Goal: Information Seeking & Learning: Check status

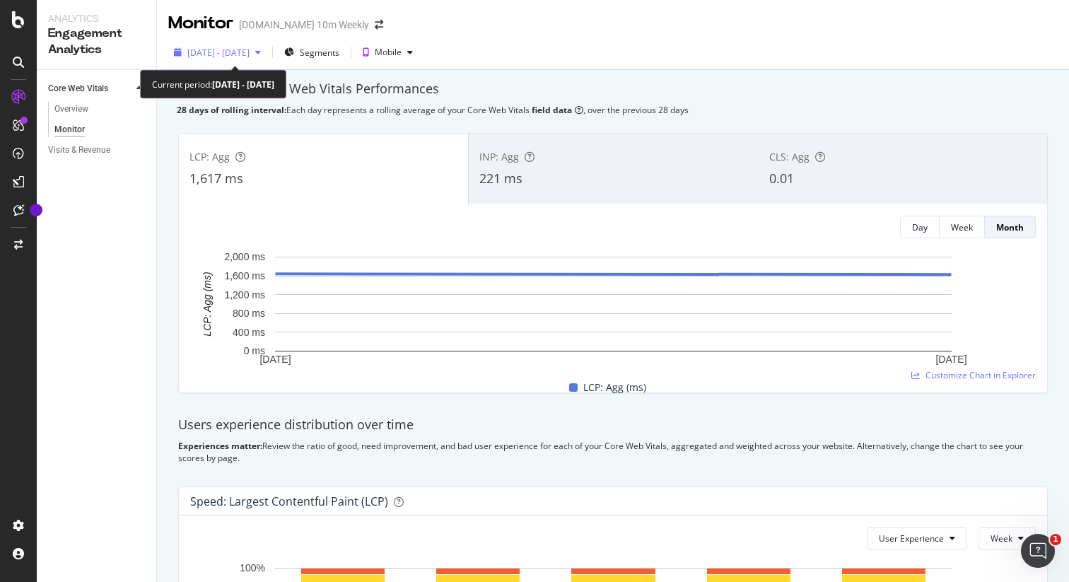
click at [249, 49] on span "[DATE] - [DATE]" at bounding box center [218, 53] width 62 height 12
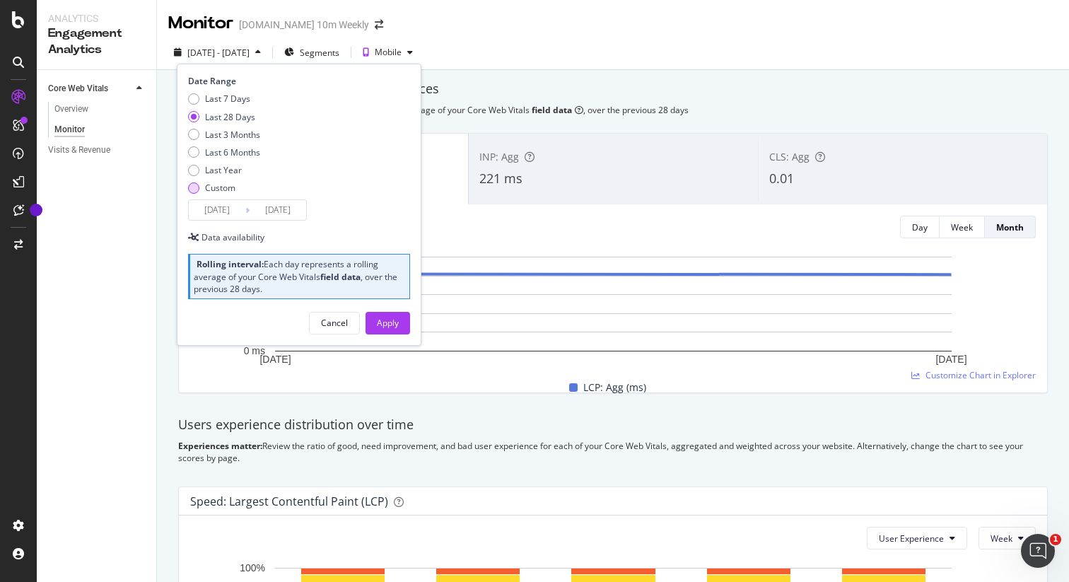
click at [216, 191] on div "Custom" at bounding box center [220, 188] width 30 height 12
click at [213, 215] on input "[DATE]" at bounding box center [217, 210] width 57 height 20
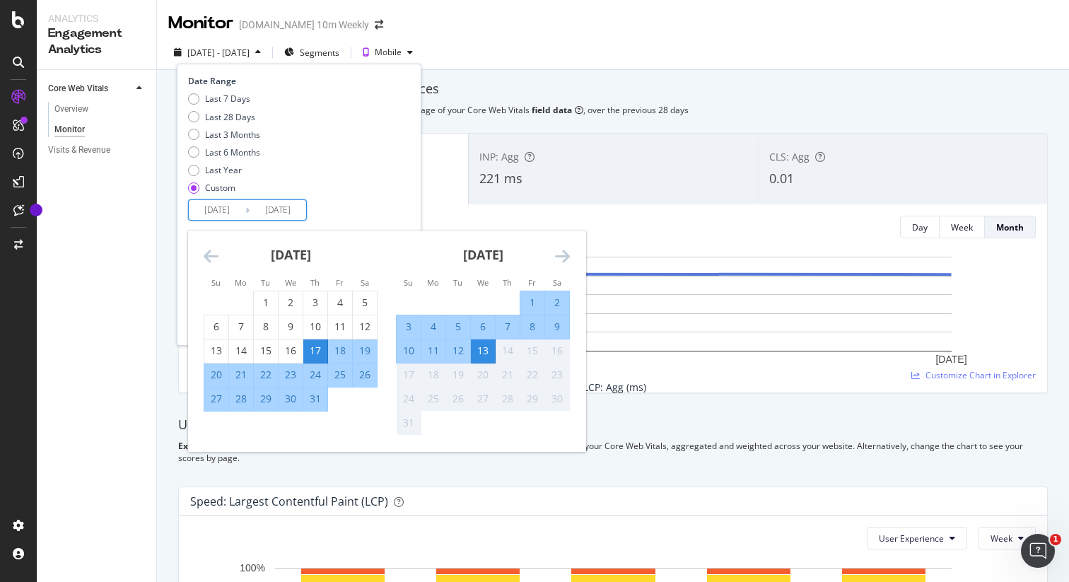
click at [431, 326] on div "4" at bounding box center [433, 326] width 24 height 14
type input "[DATE]"
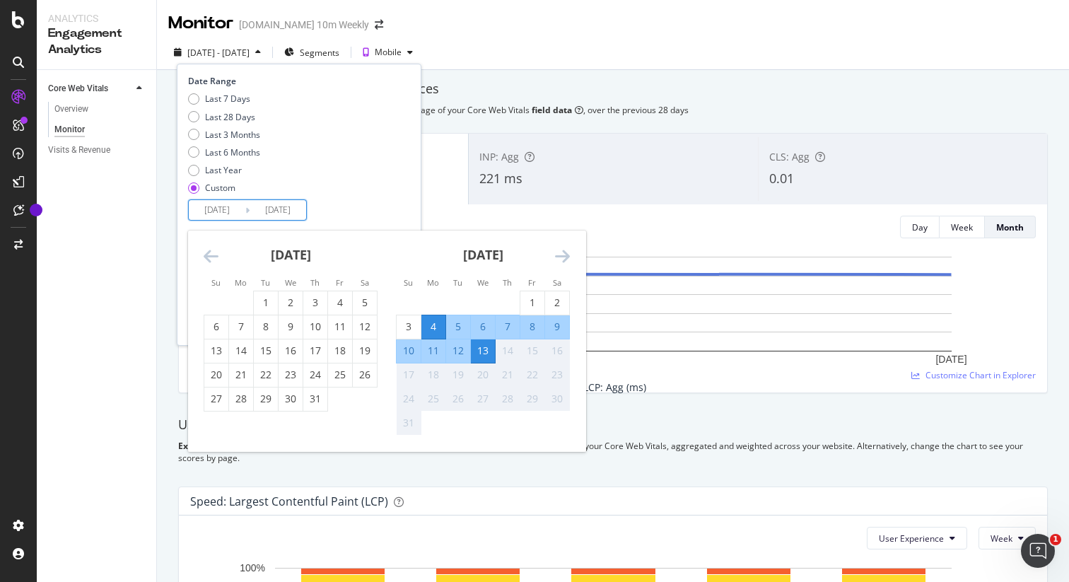
click at [406, 348] on div "10" at bounding box center [408, 350] width 24 height 14
type input "[DATE]"
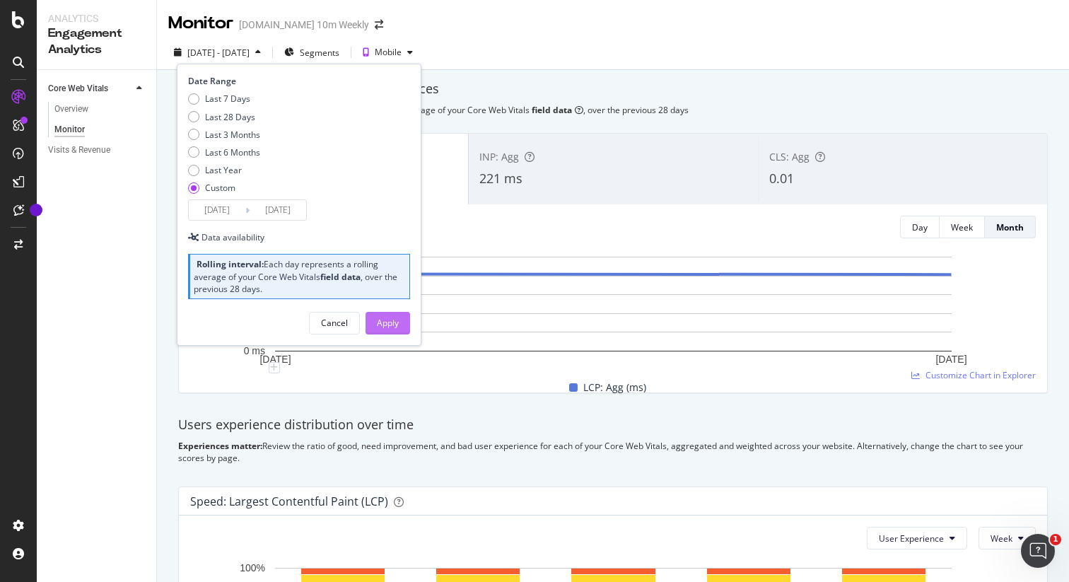
click at [395, 322] on div "Apply" at bounding box center [388, 323] width 22 height 12
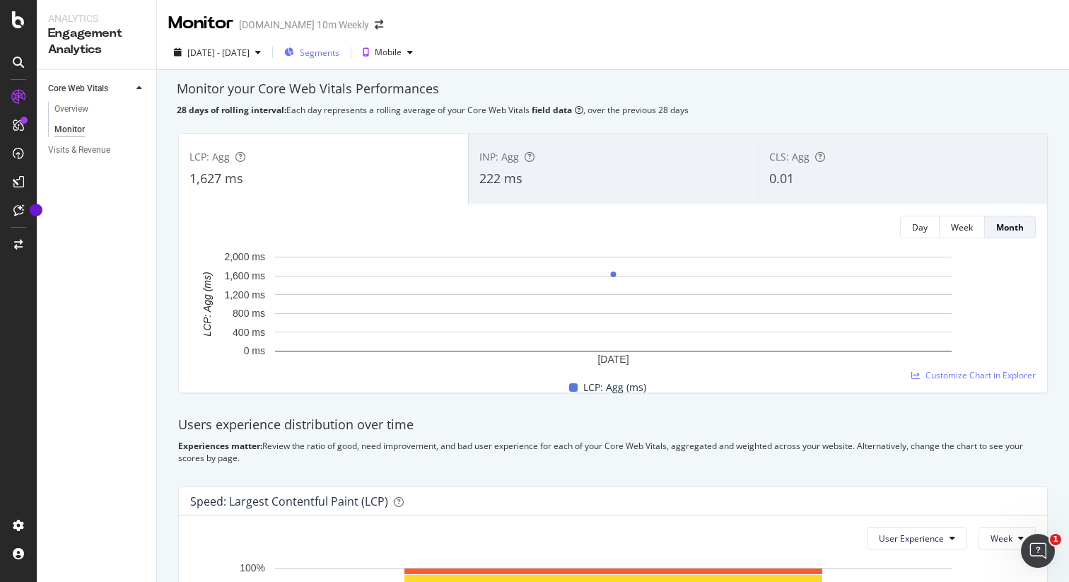
click at [339, 54] on span "Segments" at bounding box center [320, 53] width 40 height 12
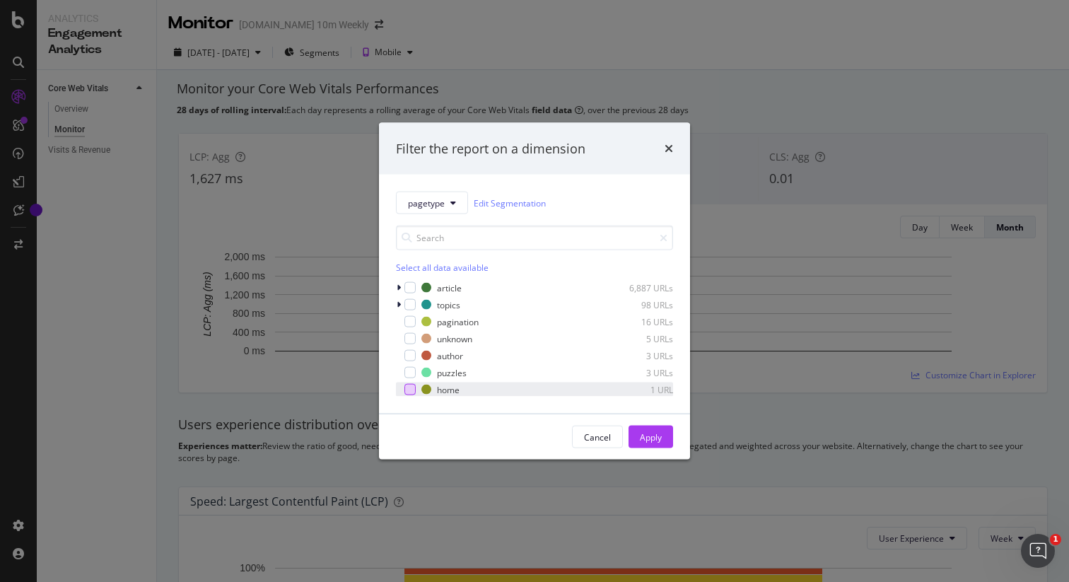
click at [413, 386] on div "modal" at bounding box center [409, 389] width 11 height 11
click at [646, 438] on div "Apply" at bounding box center [651, 436] width 22 height 12
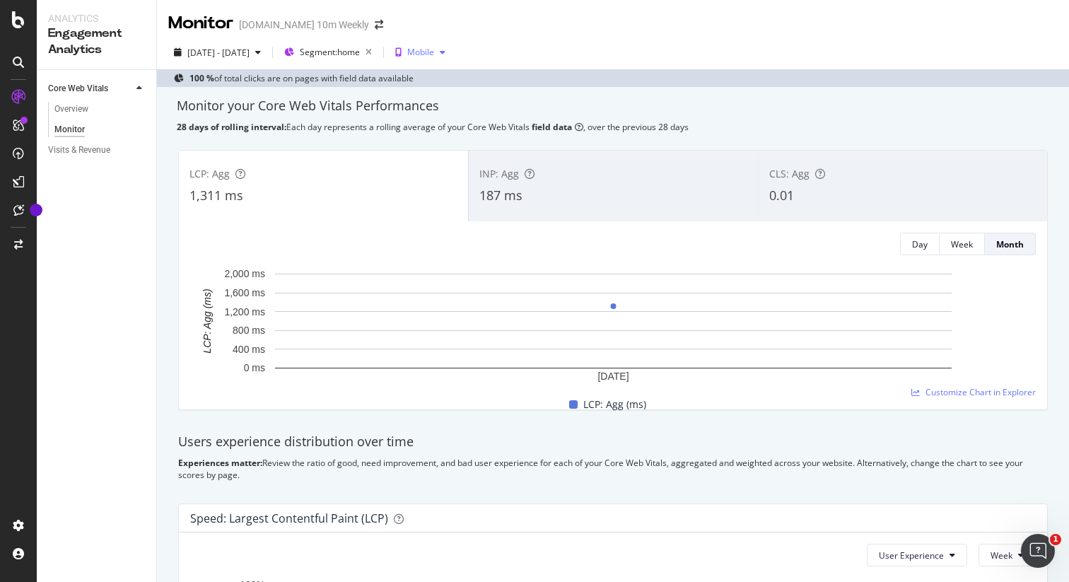
click at [447, 43] on div "Mobile" at bounding box center [419, 52] width 61 height 21
click at [469, 108] on div "Desktop" at bounding box center [470, 100] width 72 height 18
click at [443, 49] on div "Desktop" at bounding box center [427, 52] width 33 height 8
click at [469, 83] on div "Mobile" at bounding box center [471, 77] width 74 height 18
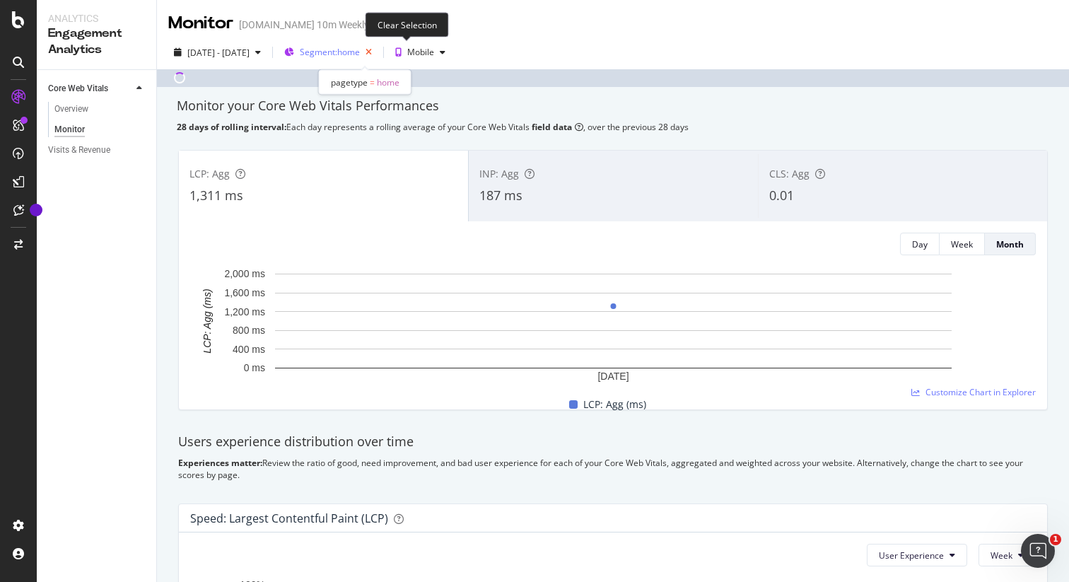
click at [377, 49] on icon "button" at bounding box center [369, 52] width 18 height 20
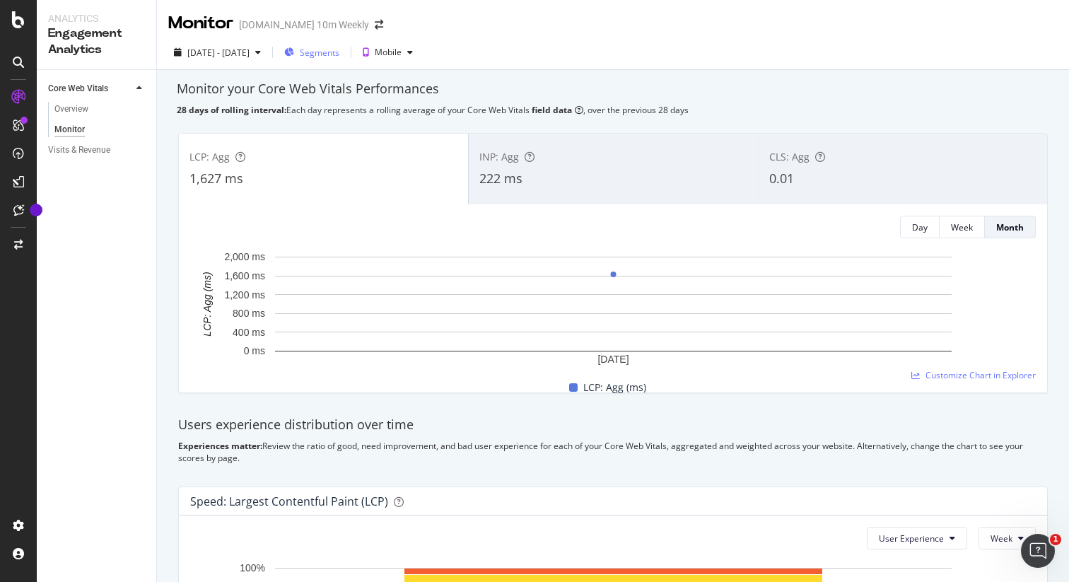
click at [339, 54] on span "Segments" at bounding box center [320, 53] width 40 height 12
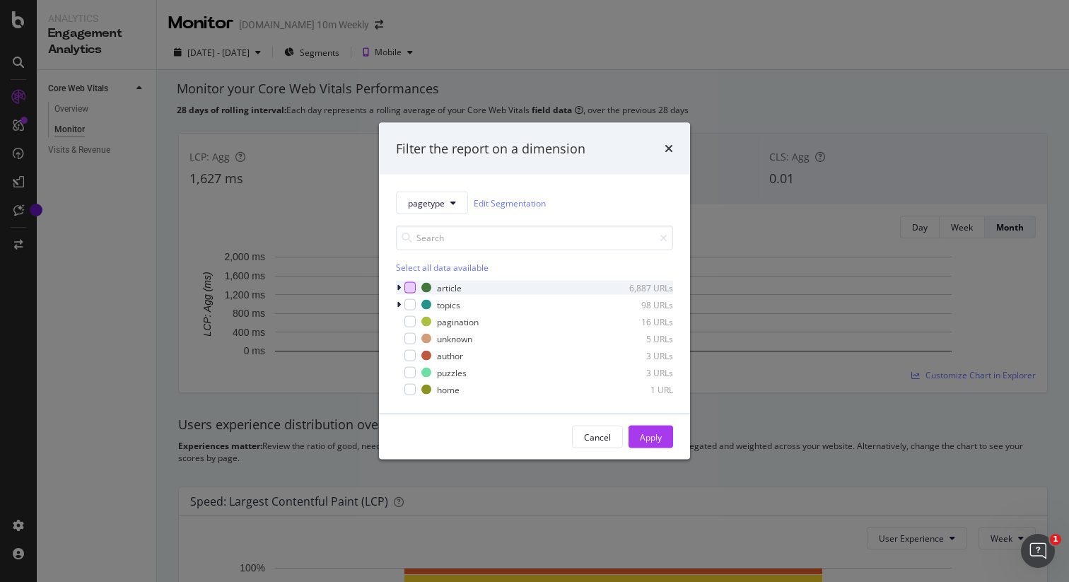
click at [412, 286] on div "modal" at bounding box center [409, 287] width 11 height 11
click at [666, 430] on button "Apply" at bounding box center [650, 436] width 45 height 23
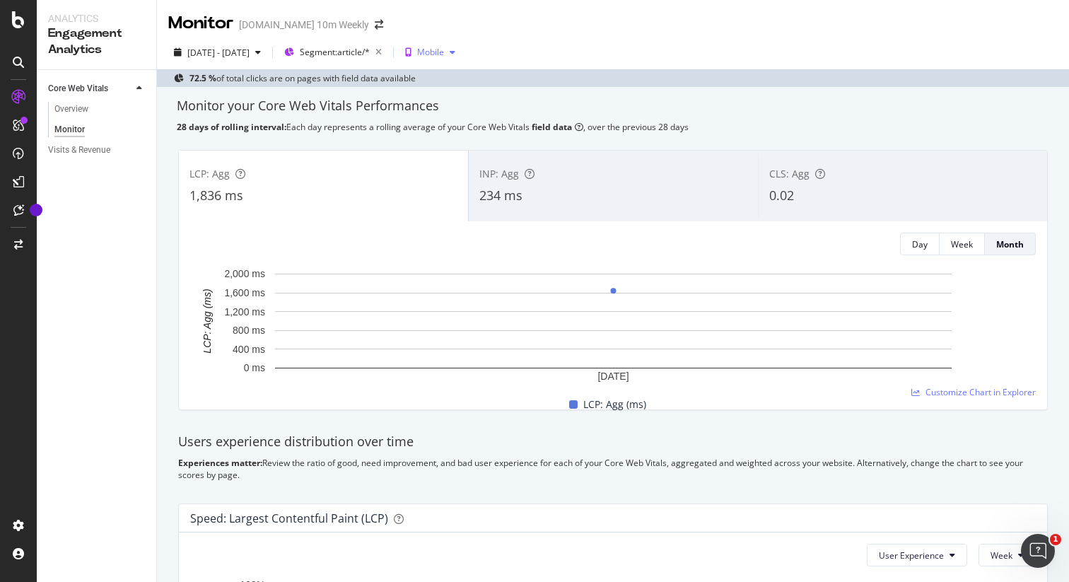
click at [444, 57] on div "Mobile" at bounding box center [430, 52] width 27 height 8
click at [470, 98] on div "Desktop" at bounding box center [479, 100] width 72 height 18
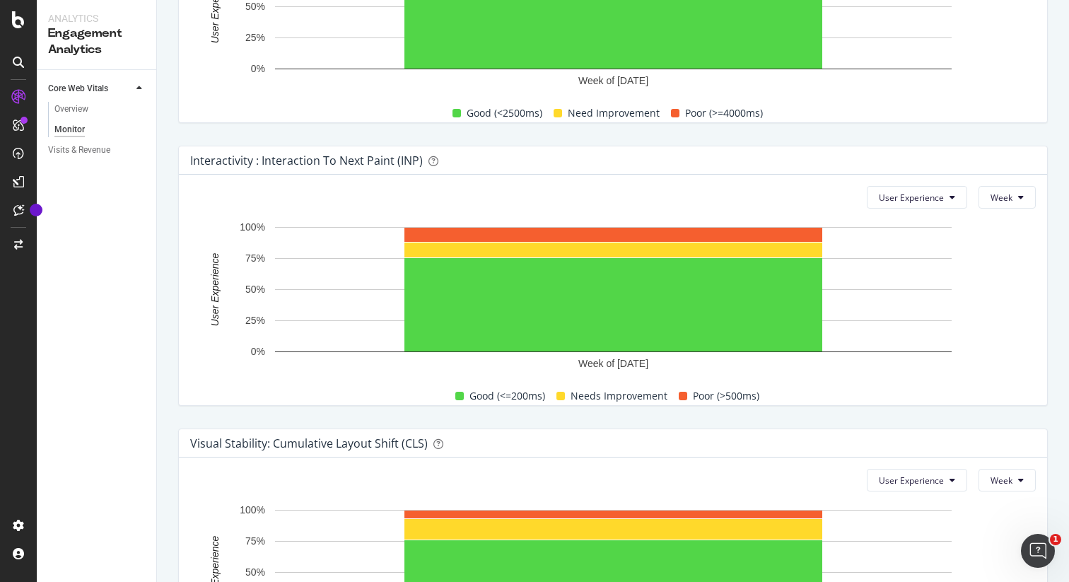
scroll to position [808, 0]
